Goal: Information Seeking & Learning: Learn about a topic

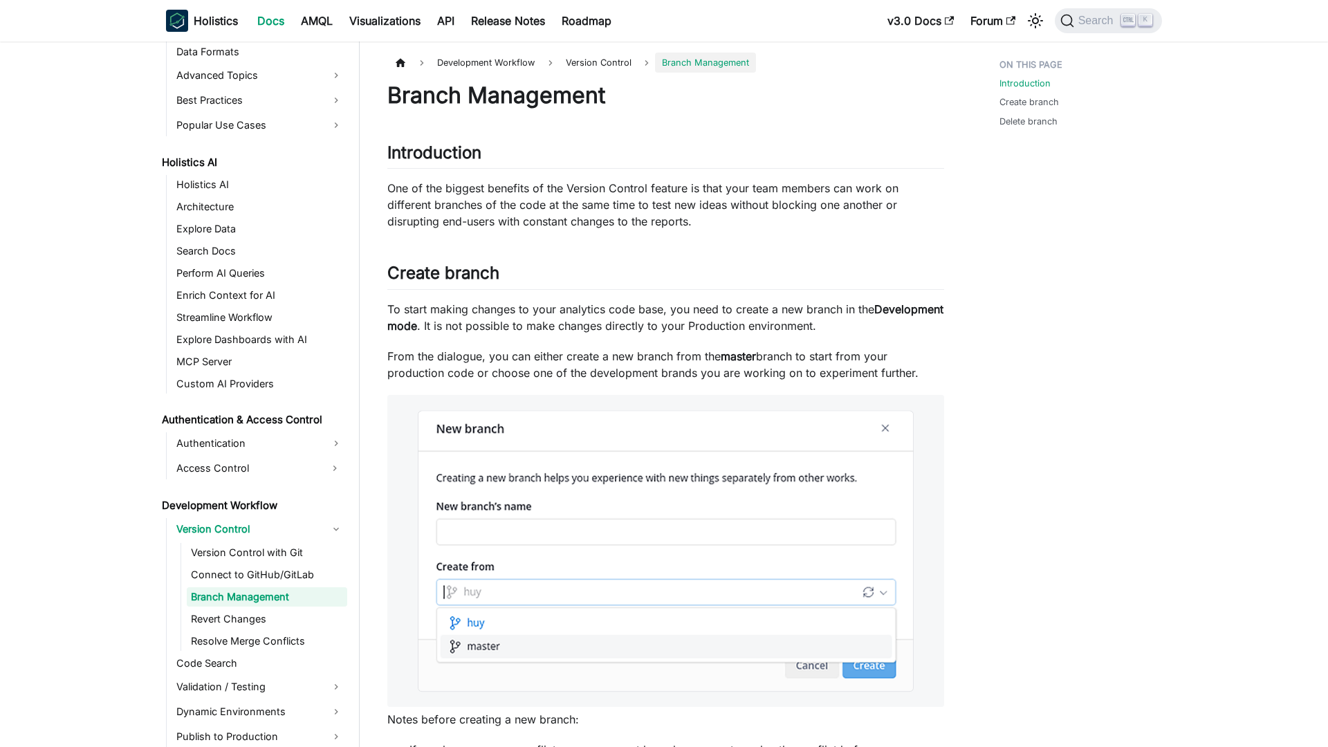
scroll to position [603, 0]
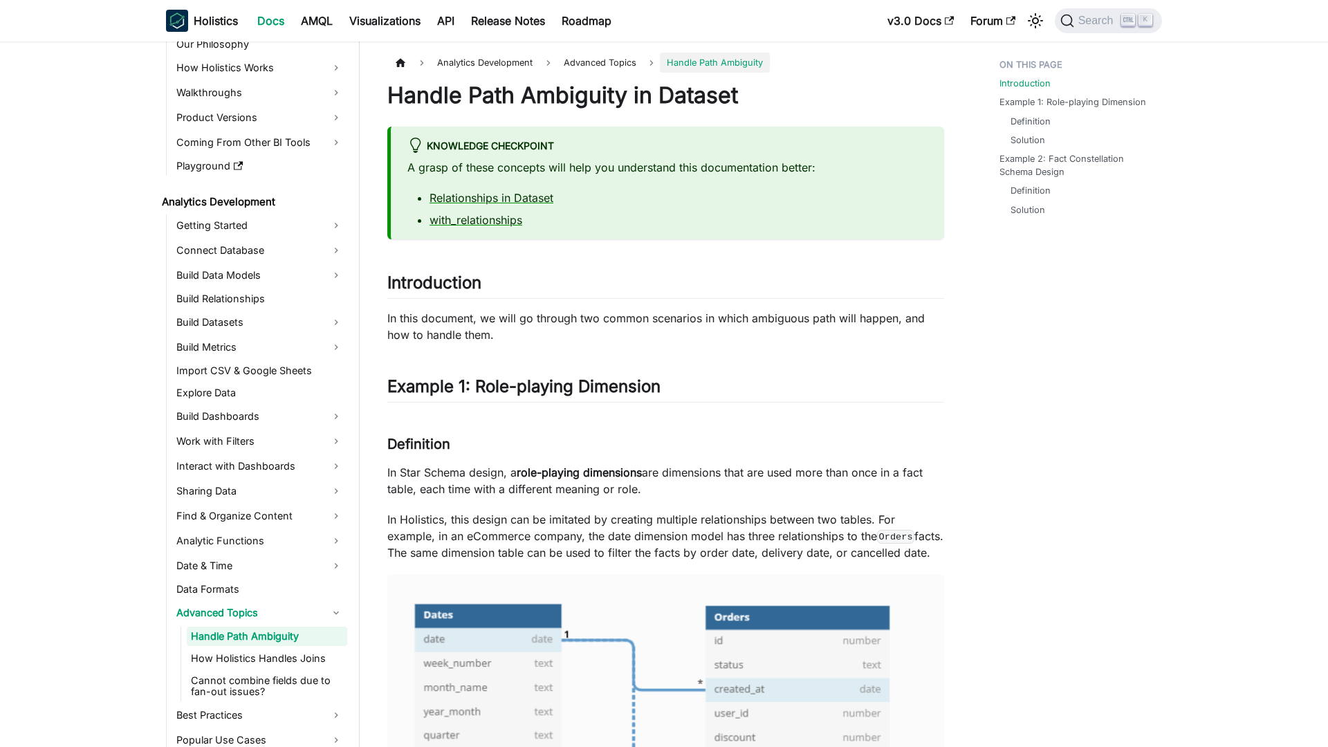
scroll to position [105, 0]
